Goal: Find specific page/section: Find specific page/section

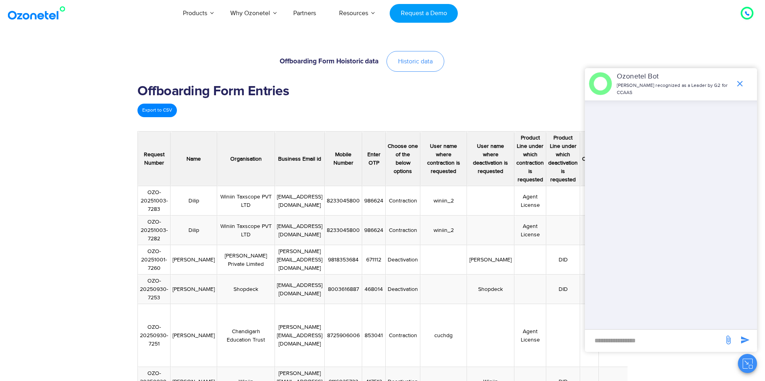
click at [414, 65] on link "Historic data" at bounding box center [415, 61] width 58 height 21
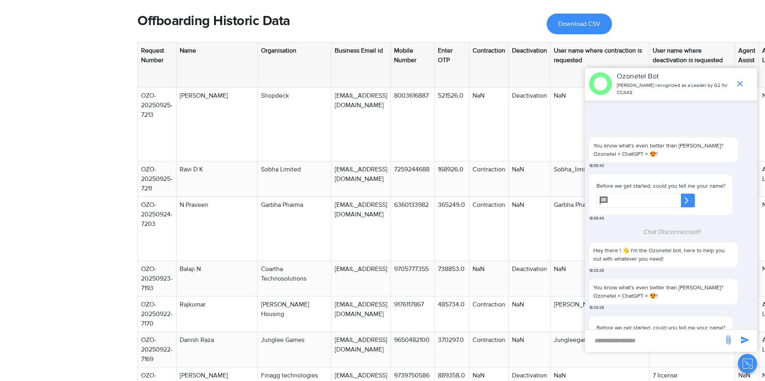
scroll to position [37, 0]
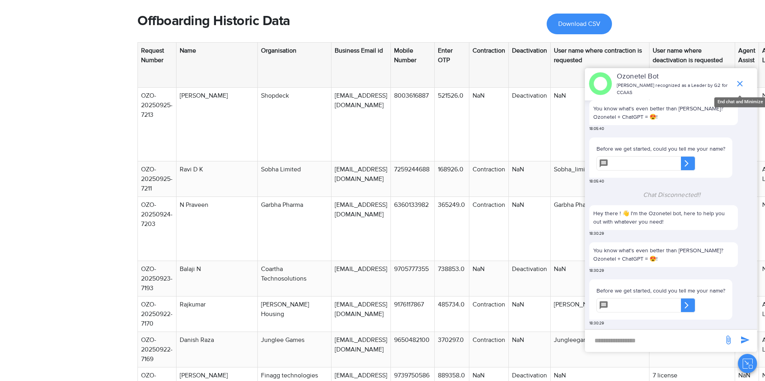
click at [739, 82] on icon "end chat or minimize" at bounding box center [740, 84] width 10 height 10
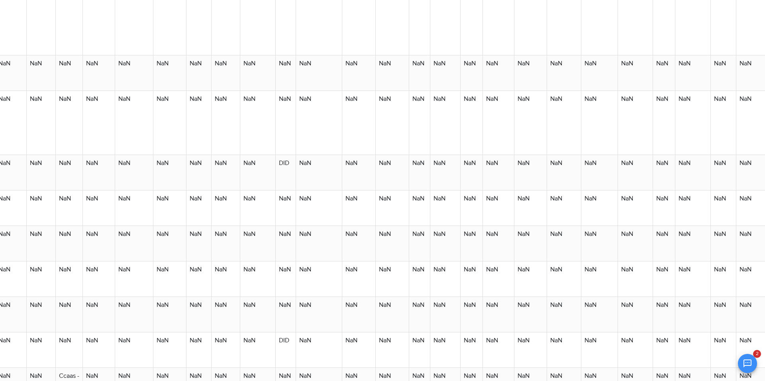
scroll to position [106, 1498]
